Goal: Navigation & Orientation: Find specific page/section

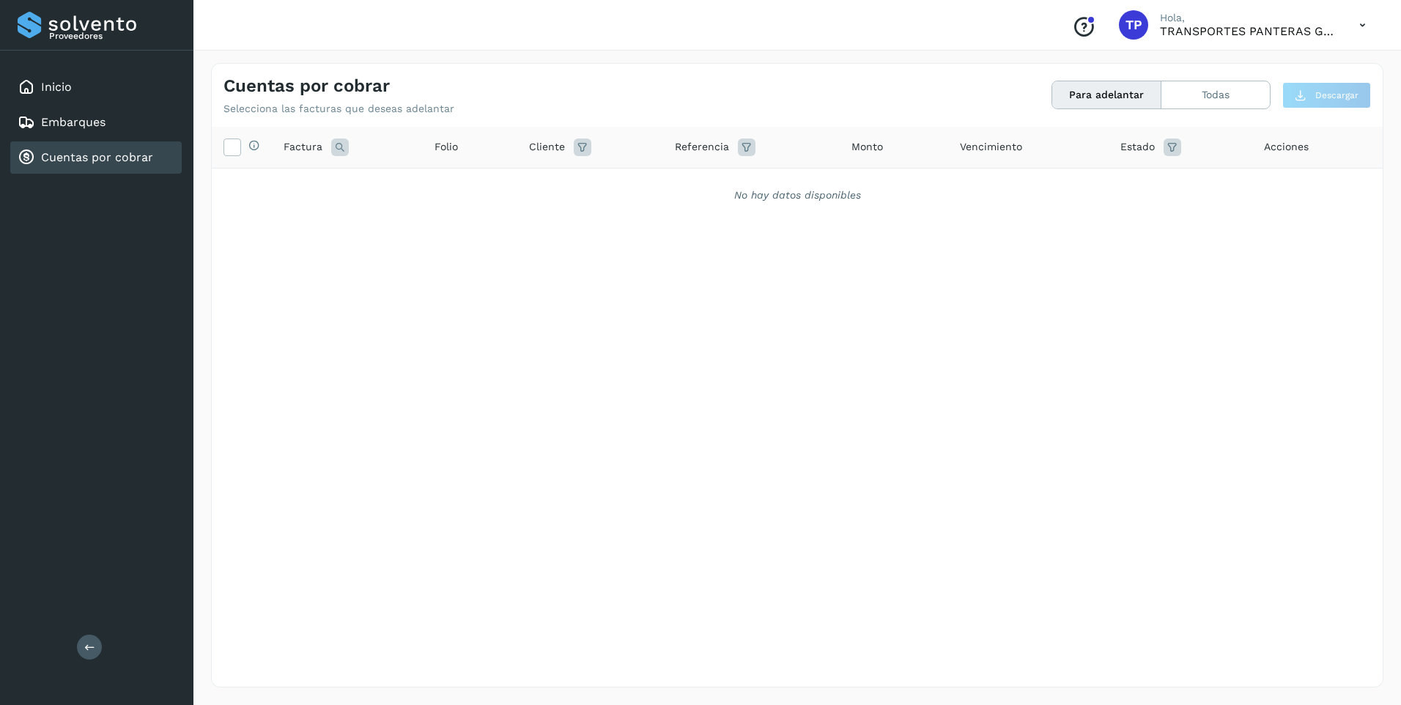
click at [1084, 33] on icon "Conoce nuestros beneficios" at bounding box center [1083, 26] width 23 height 23
click at [1158, 22] on div "Conoce nuestros beneficios TP Hola, TRANSPORTES PANTERAS GAPO S.A. DE C.V." at bounding box center [1218, 25] width 317 height 34
click at [1195, 25] on p "TRANSPORTES PANTERAS GAPO S.A. DE C.V." at bounding box center [1248, 31] width 176 height 14
drag, startPoint x: 1195, startPoint y: 25, endPoint x: 1362, endPoint y: 27, distance: 167.1
click at [1362, 27] on icon at bounding box center [1362, 25] width 30 height 30
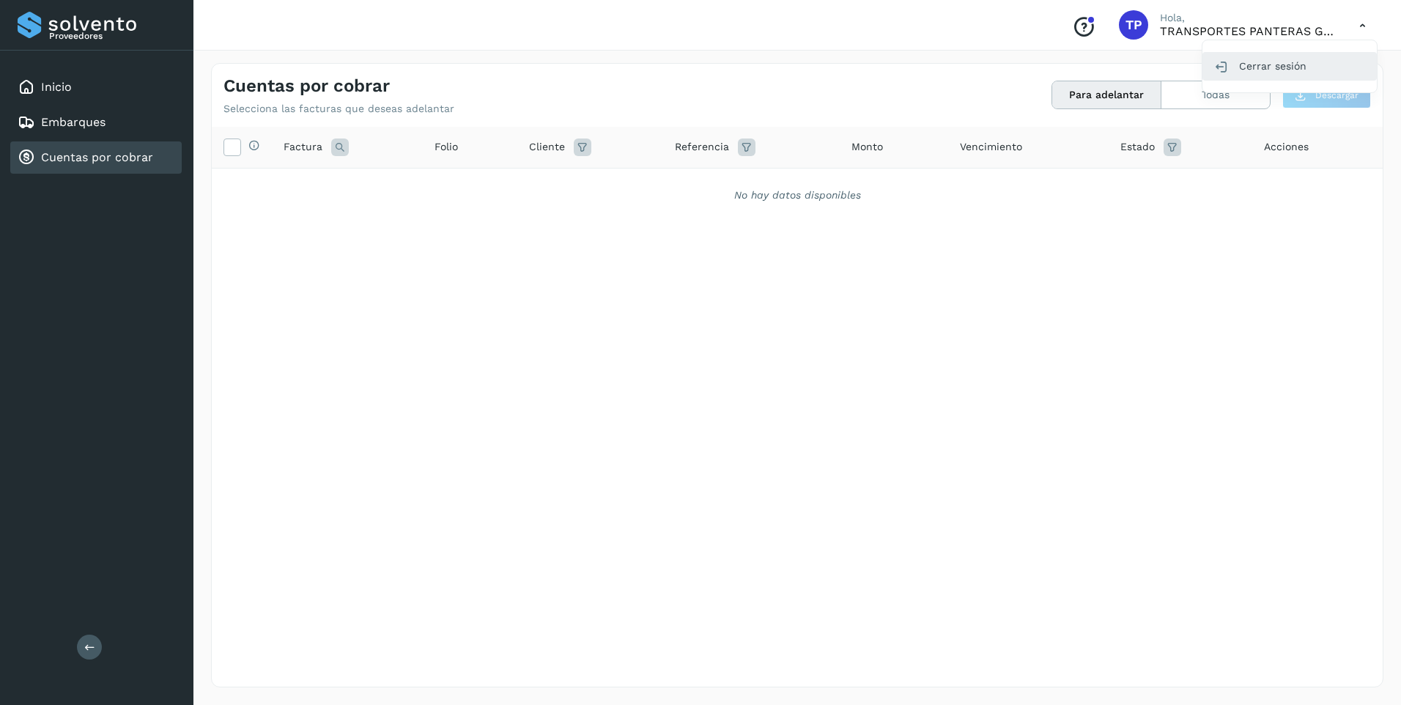
click at [1273, 75] on div "Cerrar sesión" at bounding box center [1289, 66] width 174 height 28
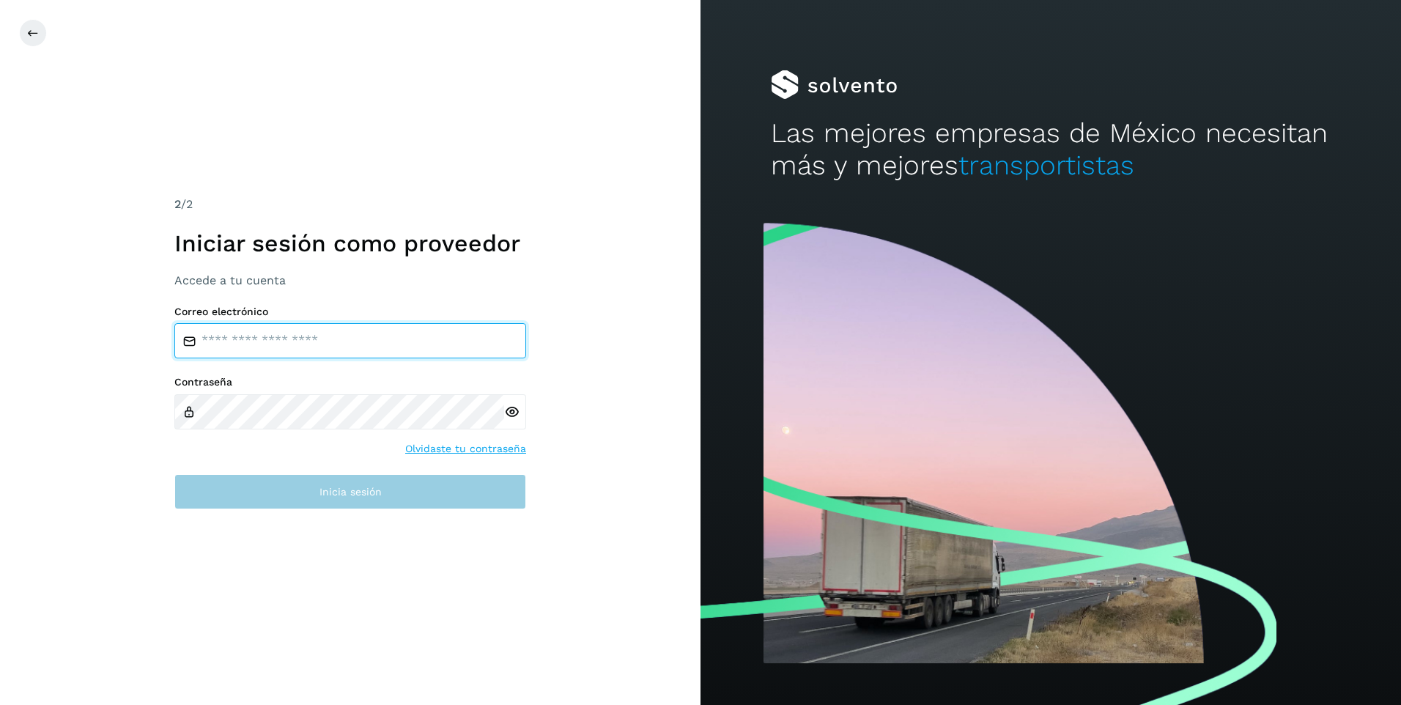
type input "**********"
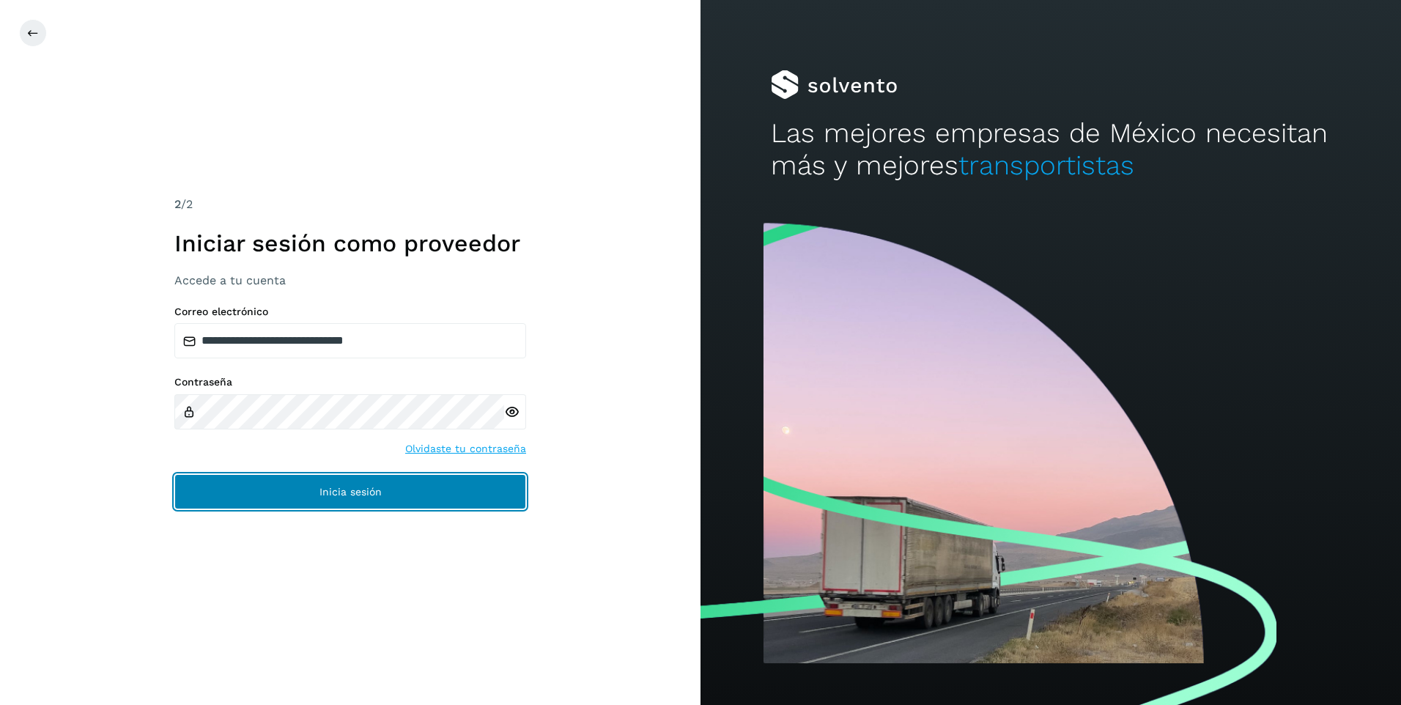
click at [281, 491] on button "Inicia sesión" at bounding box center [350, 491] width 352 height 35
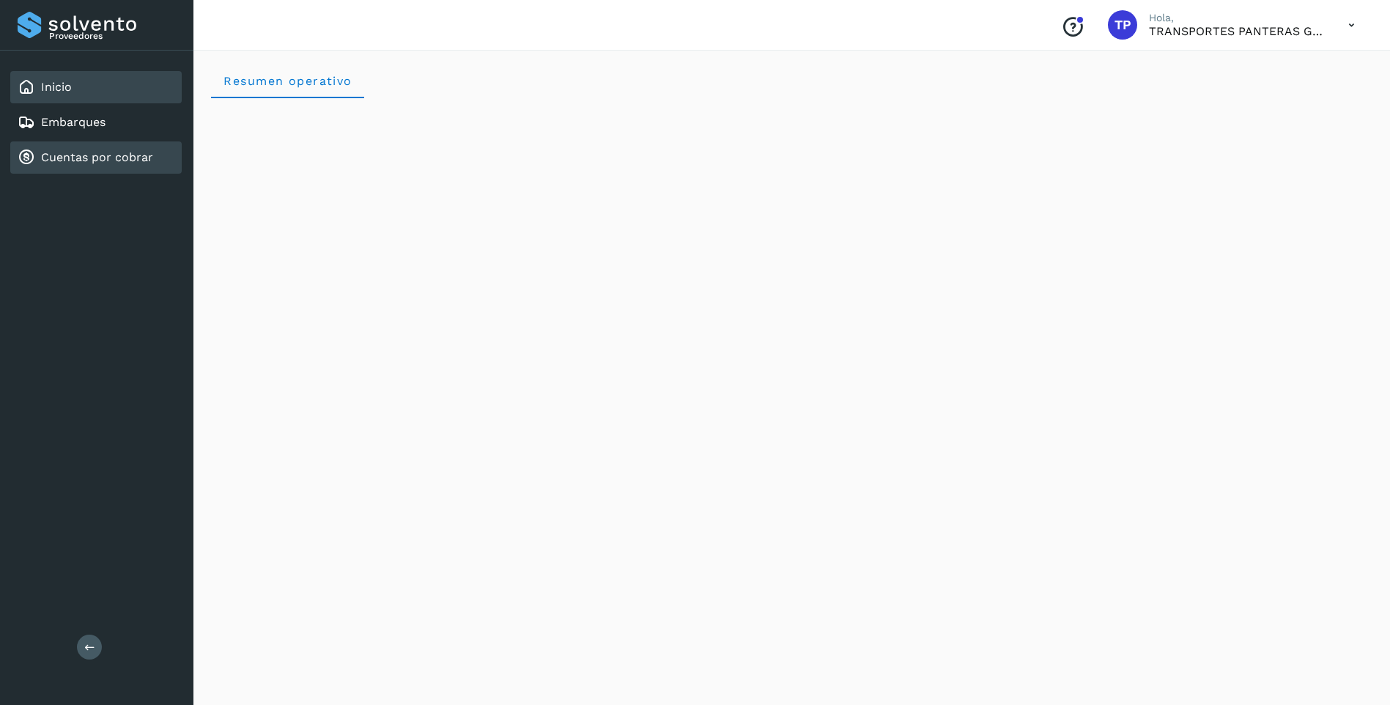
click at [83, 151] on link "Cuentas por cobrar" at bounding box center [97, 157] width 112 height 14
